Goal: Task Accomplishment & Management: Complete application form

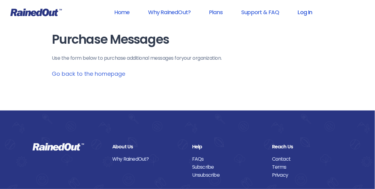
click at [305, 14] on link "Log In" at bounding box center [305, 12] width 31 height 14
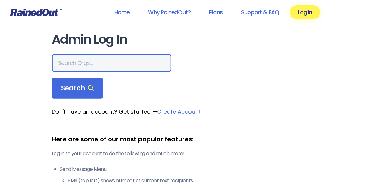
click at [96, 64] on input "text" at bounding box center [112, 63] width 120 height 17
type input "[DEMOGRAPHIC_DATA]"
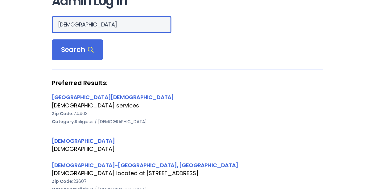
scroll to position [49, 0]
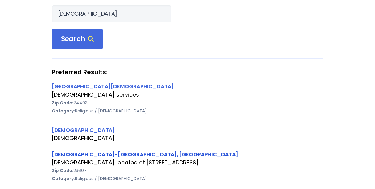
click at [89, 154] on link "[DEMOGRAPHIC_DATA]-[GEOGRAPHIC_DATA], [GEOGRAPHIC_DATA]" at bounding box center [145, 155] width 186 height 8
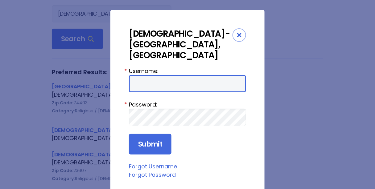
type input "Preston954"
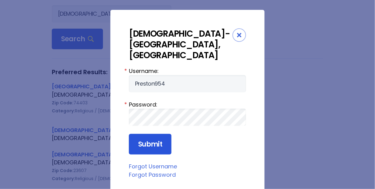
click at [144, 134] on input "Submit" at bounding box center [150, 144] width 43 height 21
